Goal: Feedback & Contribution: Submit feedback/report problem

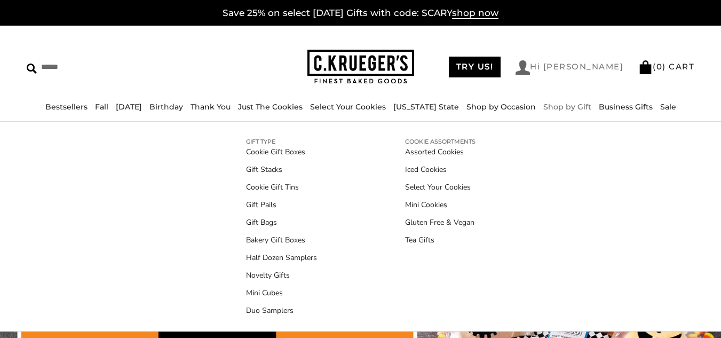
click at [590, 65] on link "Hi [PERSON_NAME]" at bounding box center [570, 67] width 108 height 14
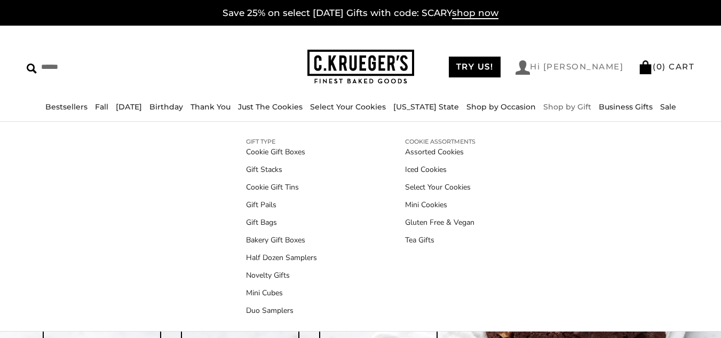
click at [530, 71] on img at bounding box center [523, 67] width 14 height 14
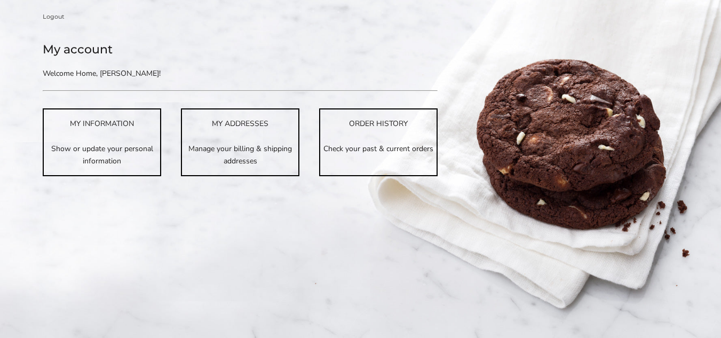
scroll to position [214, 0]
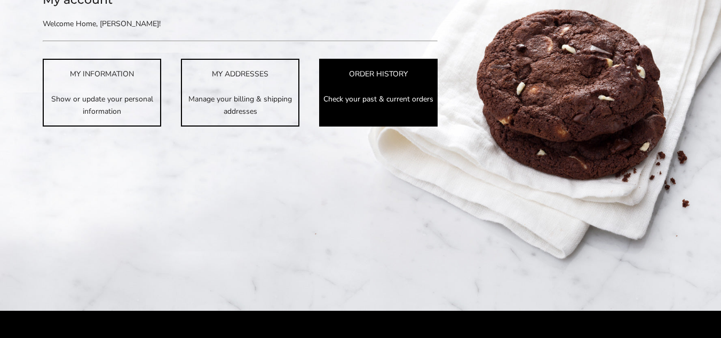
click at [361, 93] on p "Check your past & current orders" at bounding box center [378, 99] width 116 height 12
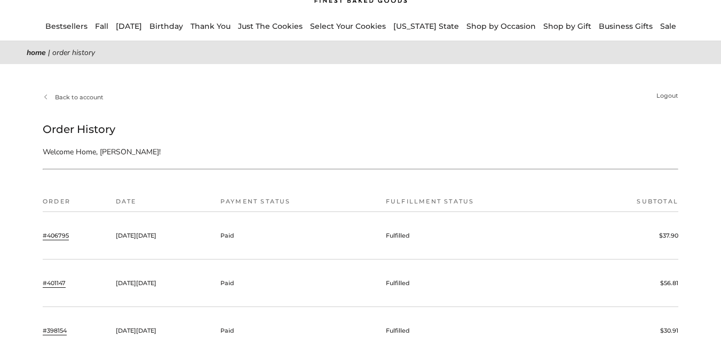
scroll to position [107, 0]
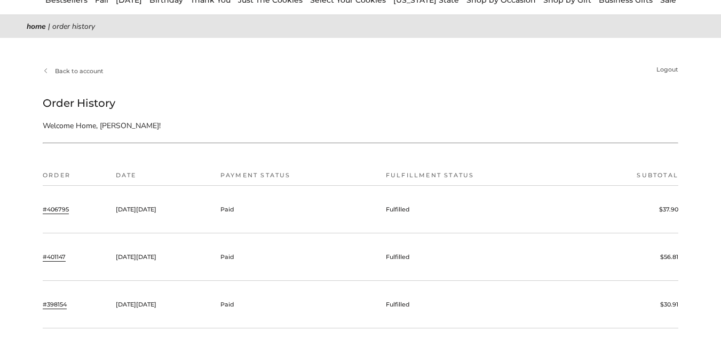
click at [57, 208] on link "#406795" at bounding box center [56, 209] width 26 height 10
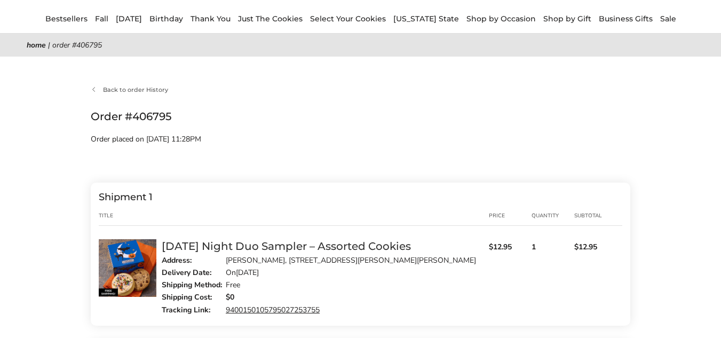
scroll to position [107, 0]
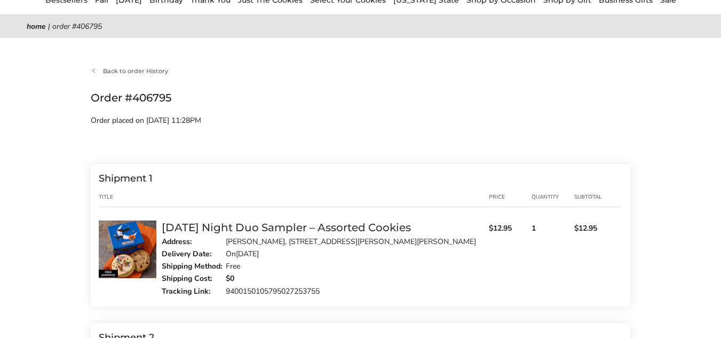
click at [262, 286] on link "9400150105795027253755" at bounding box center [273, 291] width 94 height 10
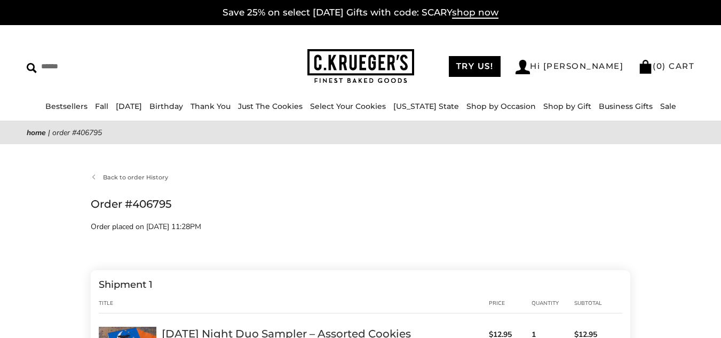
scroll to position [0, 0]
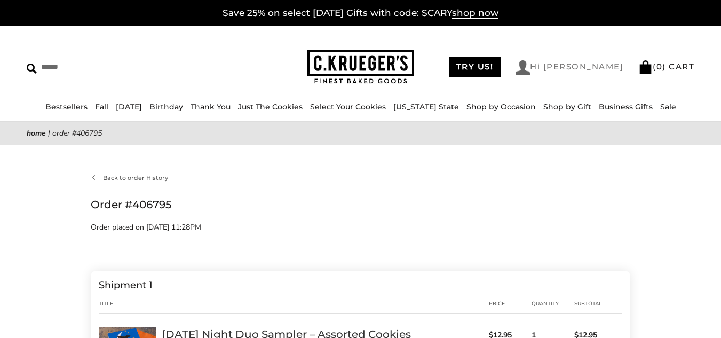
click at [594, 65] on link "Hi [PERSON_NAME]" at bounding box center [570, 67] width 108 height 14
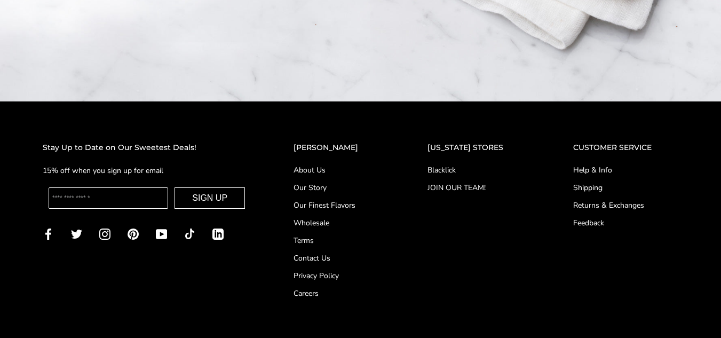
scroll to position [427, 0]
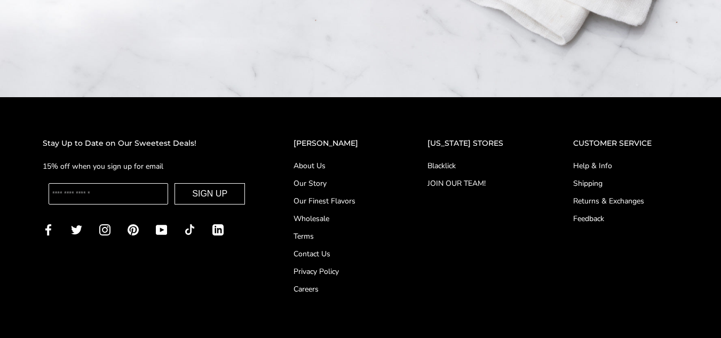
click at [321, 250] on link "Contact Us" at bounding box center [339, 253] width 91 height 11
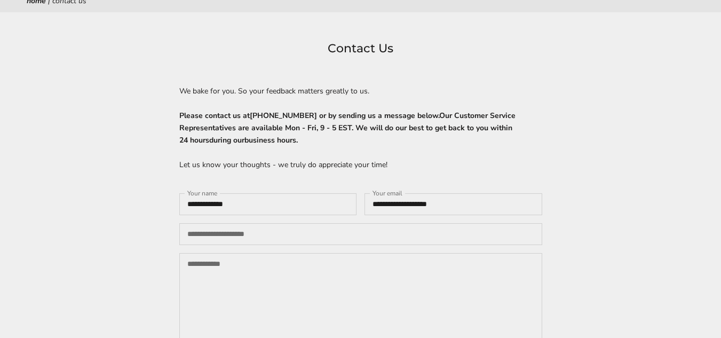
scroll to position [160, 0]
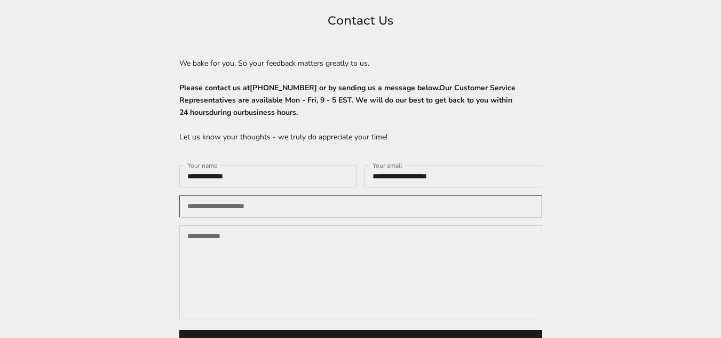
click at [204, 209] on input "Your phone (optional)" at bounding box center [360, 206] width 363 height 22
click at [218, 261] on textarea "Your message" at bounding box center [360, 272] width 363 height 94
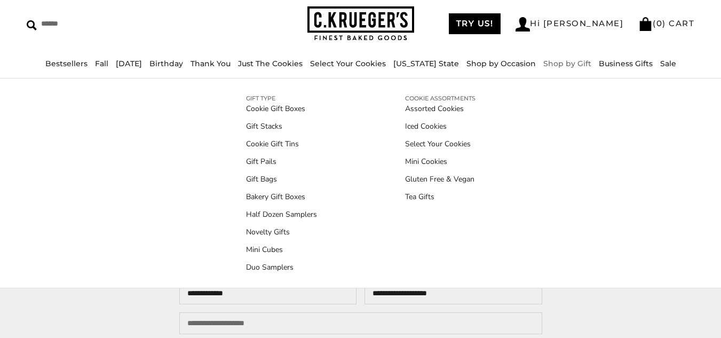
scroll to position [0, 0]
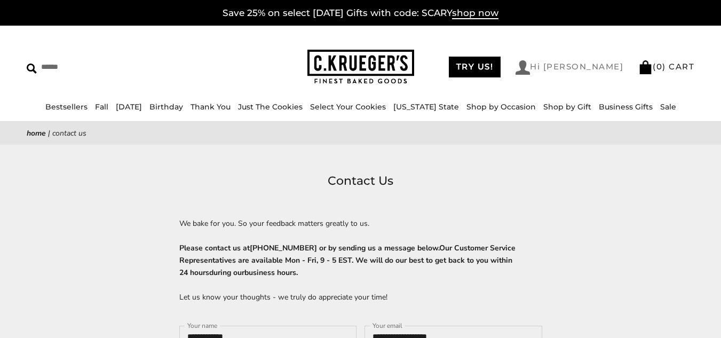
type textarea "**********"
click at [590, 67] on link "Hi [PERSON_NAME]" at bounding box center [570, 67] width 108 height 14
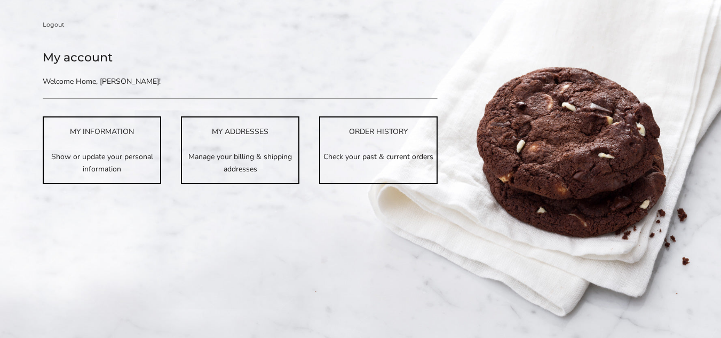
scroll to position [160, 0]
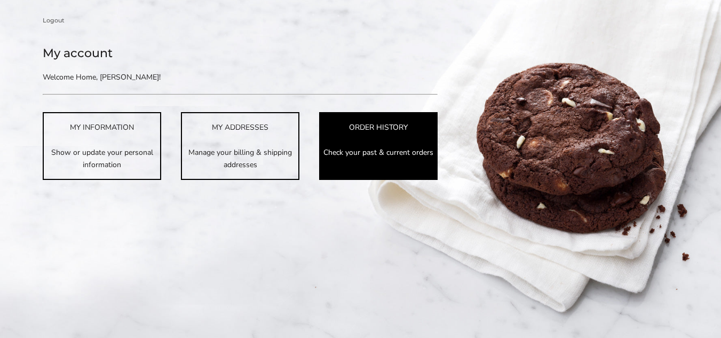
click at [357, 151] on p "Check your past & current orders" at bounding box center [378, 152] width 116 height 12
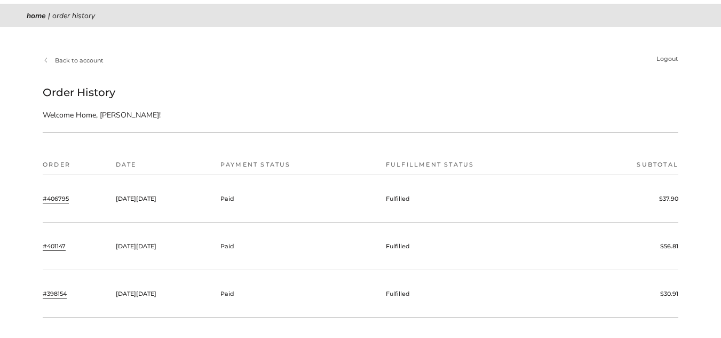
scroll to position [160, 0]
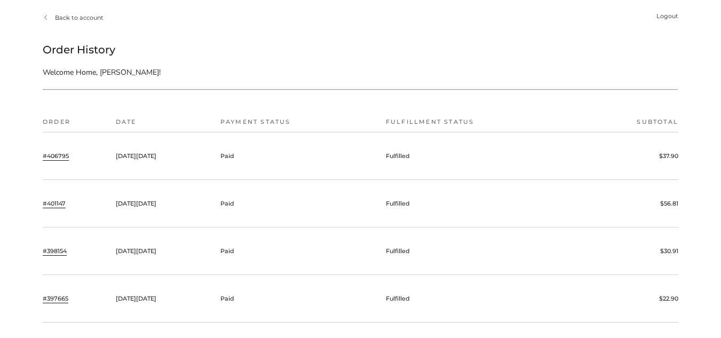
click at [56, 154] on link "#406795" at bounding box center [56, 156] width 26 height 10
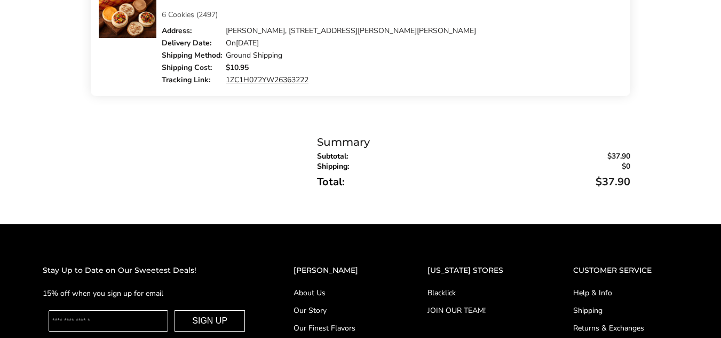
scroll to position [694, 0]
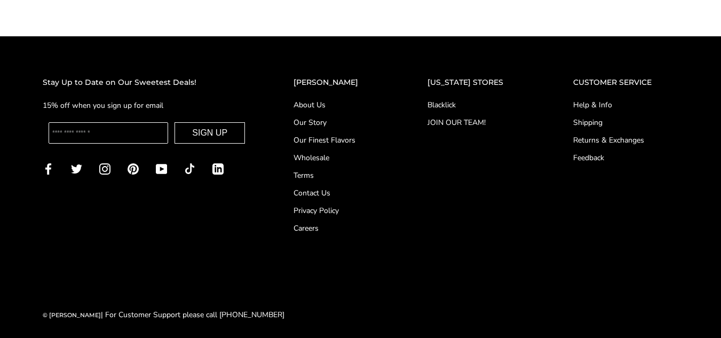
click at [329, 192] on link "Contact Us" at bounding box center [339, 192] width 91 height 11
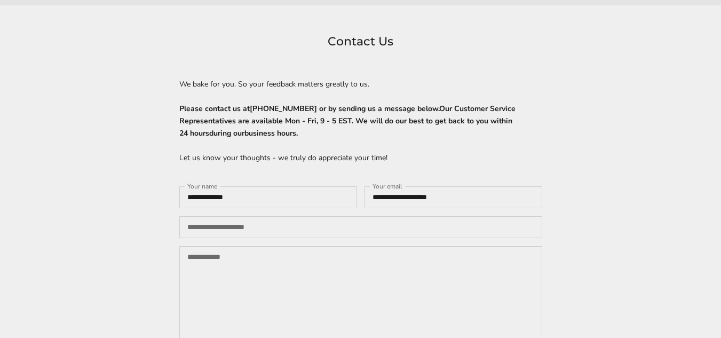
scroll to position [214, 0]
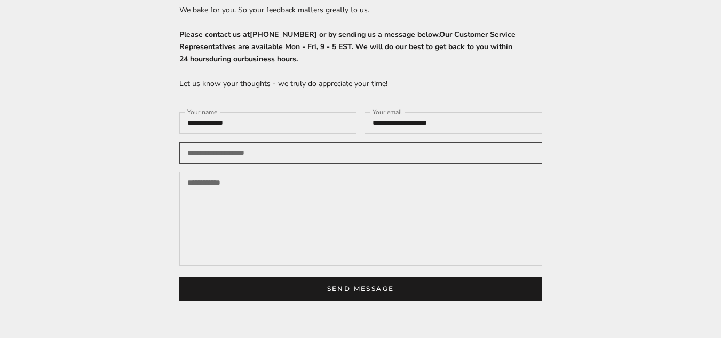
click at [217, 152] on input "Your phone (optional)" at bounding box center [360, 153] width 363 height 22
click at [210, 205] on textarea "Your message" at bounding box center [360, 219] width 363 height 94
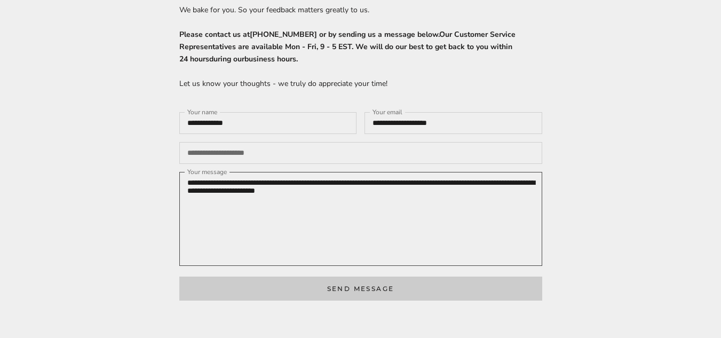
type textarea "**********"
click at [344, 301] on button "Send message" at bounding box center [360, 289] width 363 height 24
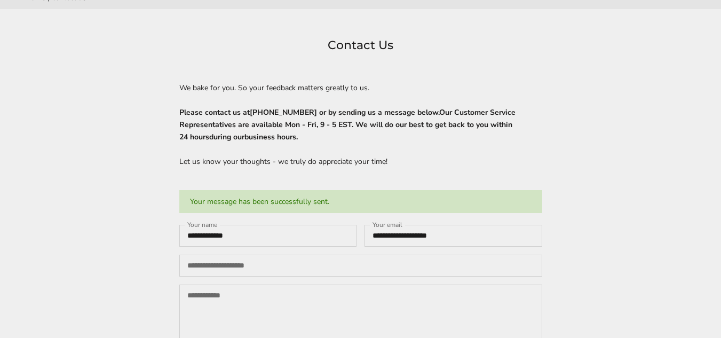
scroll to position [112, 0]
